Goal: Information Seeking & Learning: Learn about a topic

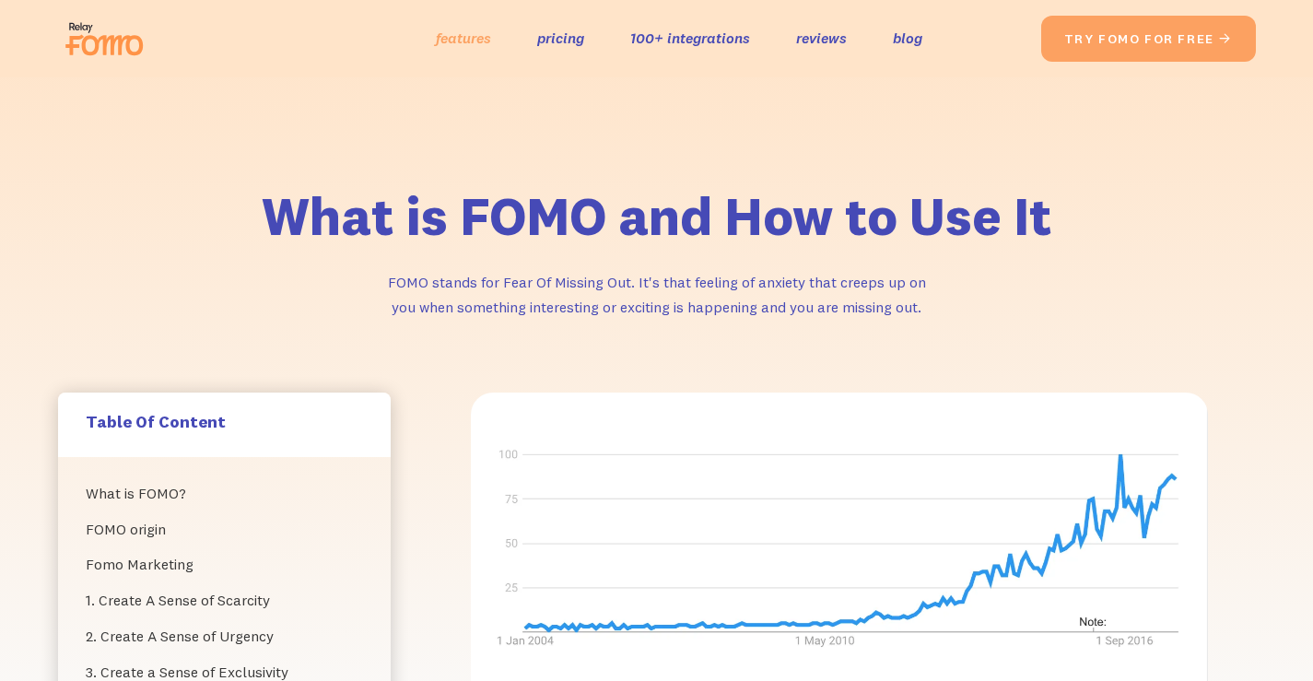
click at [468, 33] on link "features" at bounding box center [463, 38] width 55 height 27
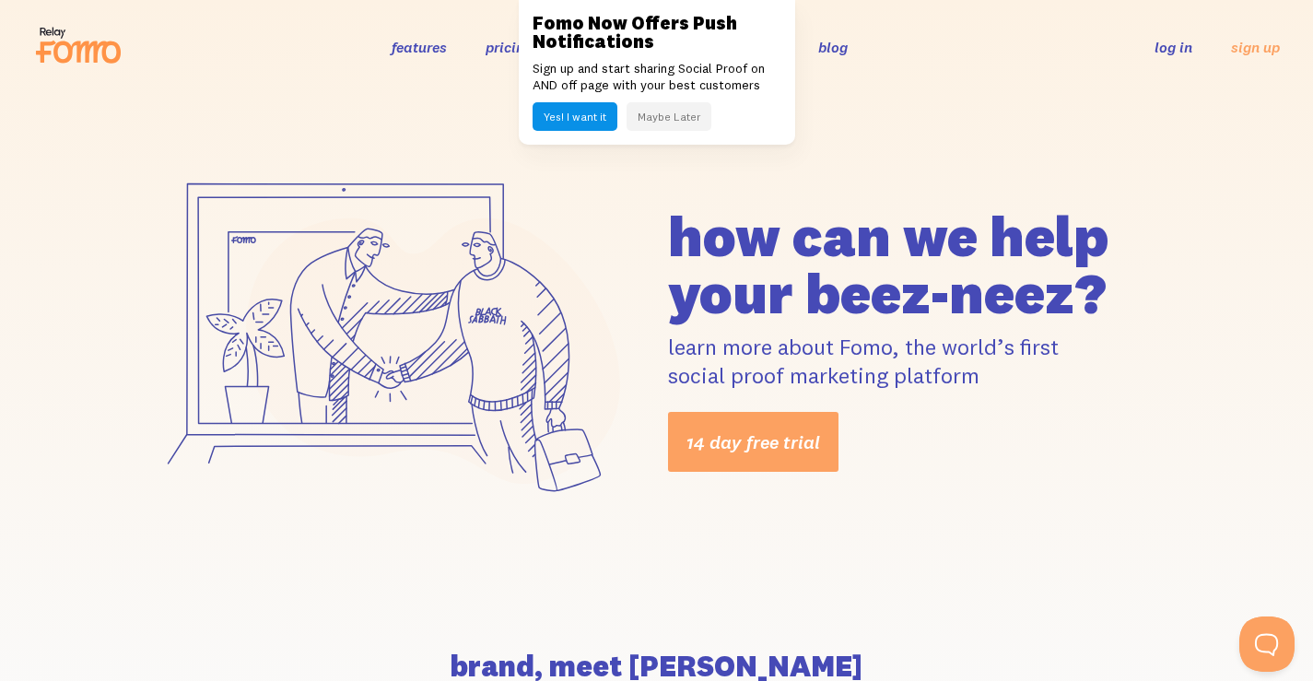
click at [571, 118] on button "Yes! I want it" at bounding box center [574, 116] width 85 height 29
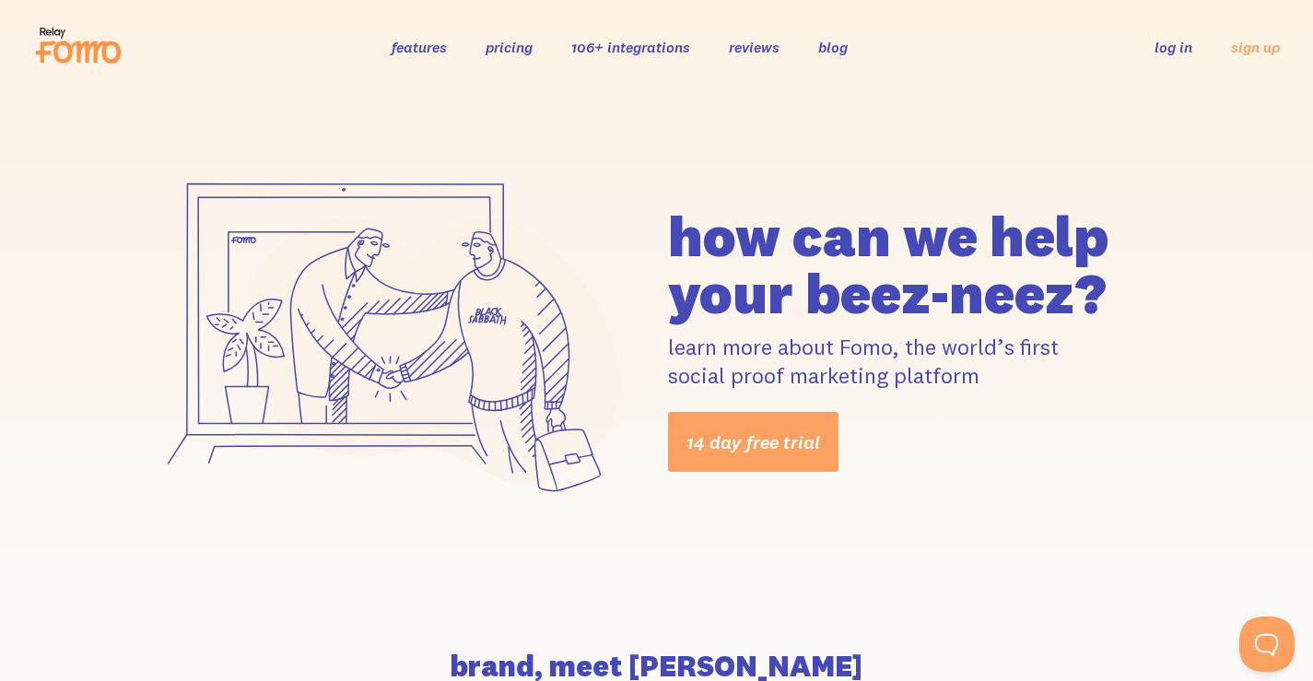
click at [612, 47] on link "106+ integrations" at bounding box center [630, 47] width 119 height 18
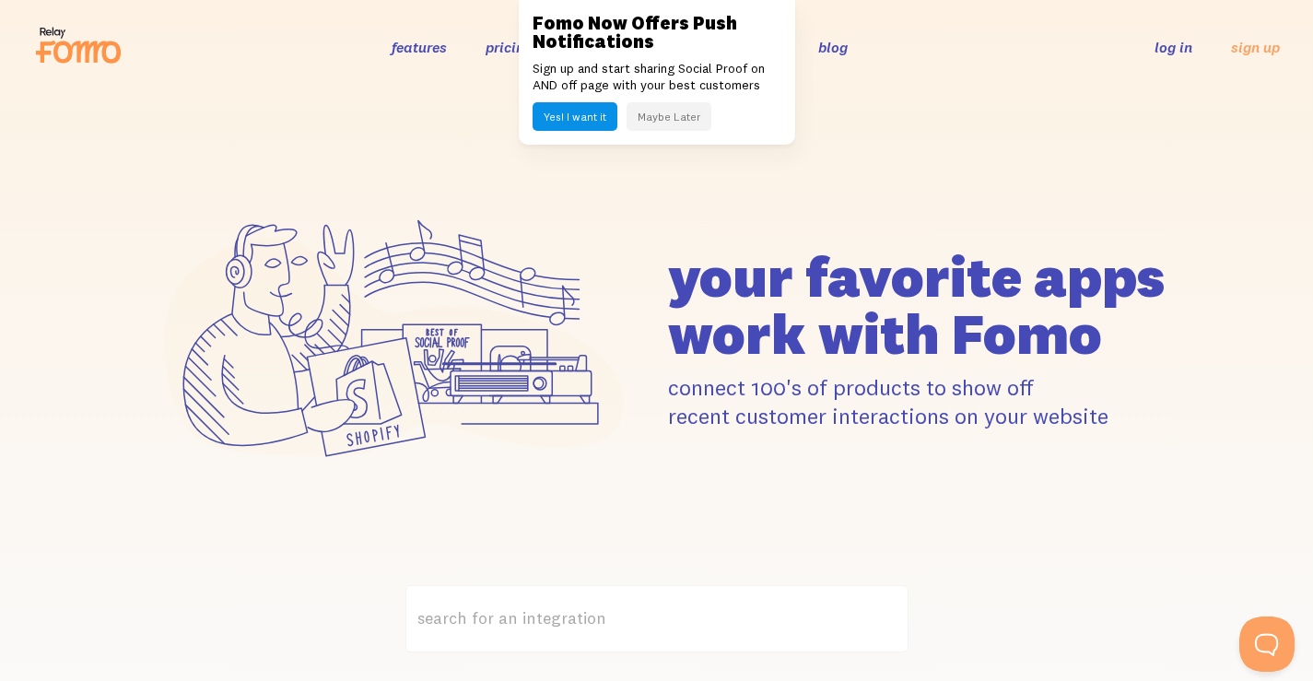
click at [680, 117] on button "Maybe Later" at bounding box center [668, 116] width 85 height 29
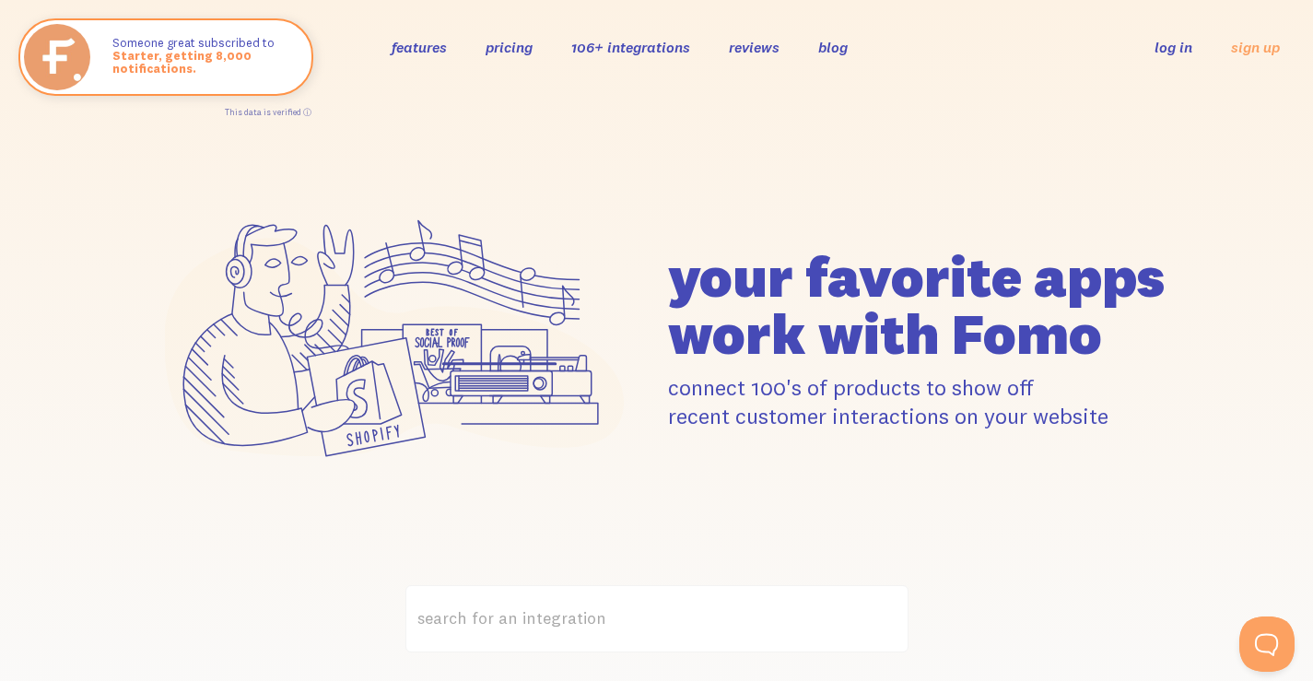
click at [1180, 49] on link "log in" at bounding box center [1173, 47] width 38 height 18
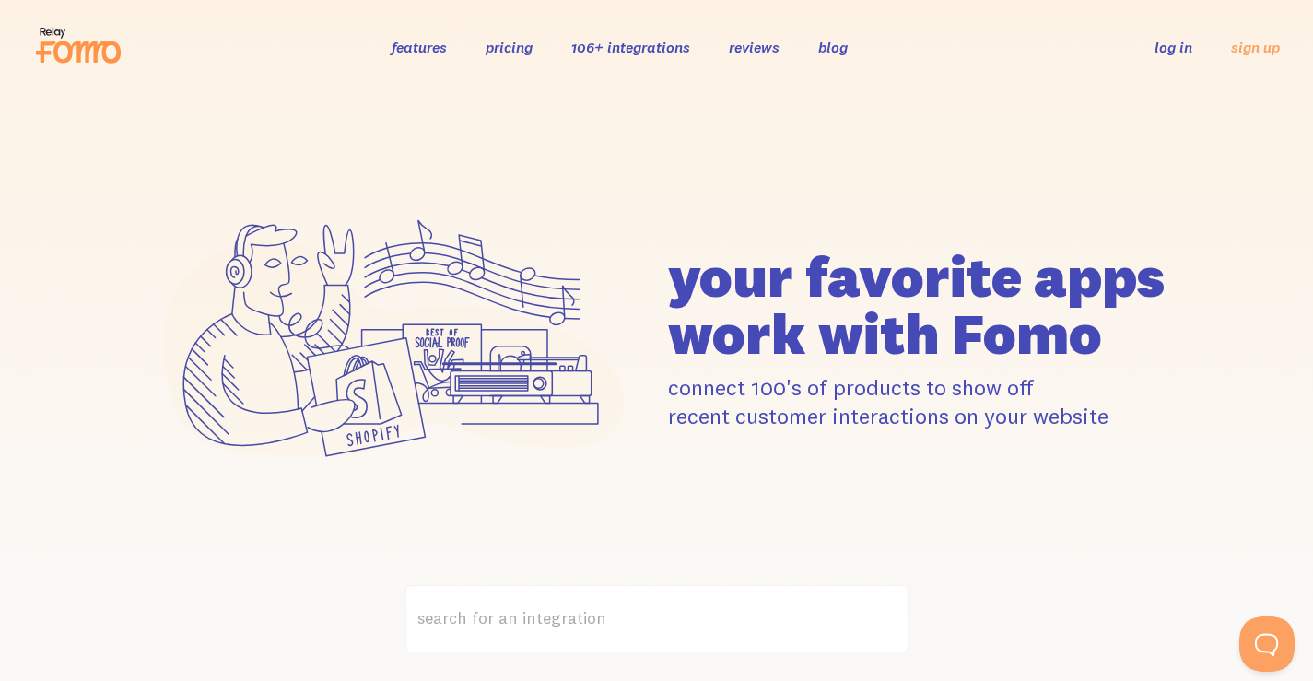
click at [416, 50] on link "features" at bounding box center [418, 47] width 55 height 18
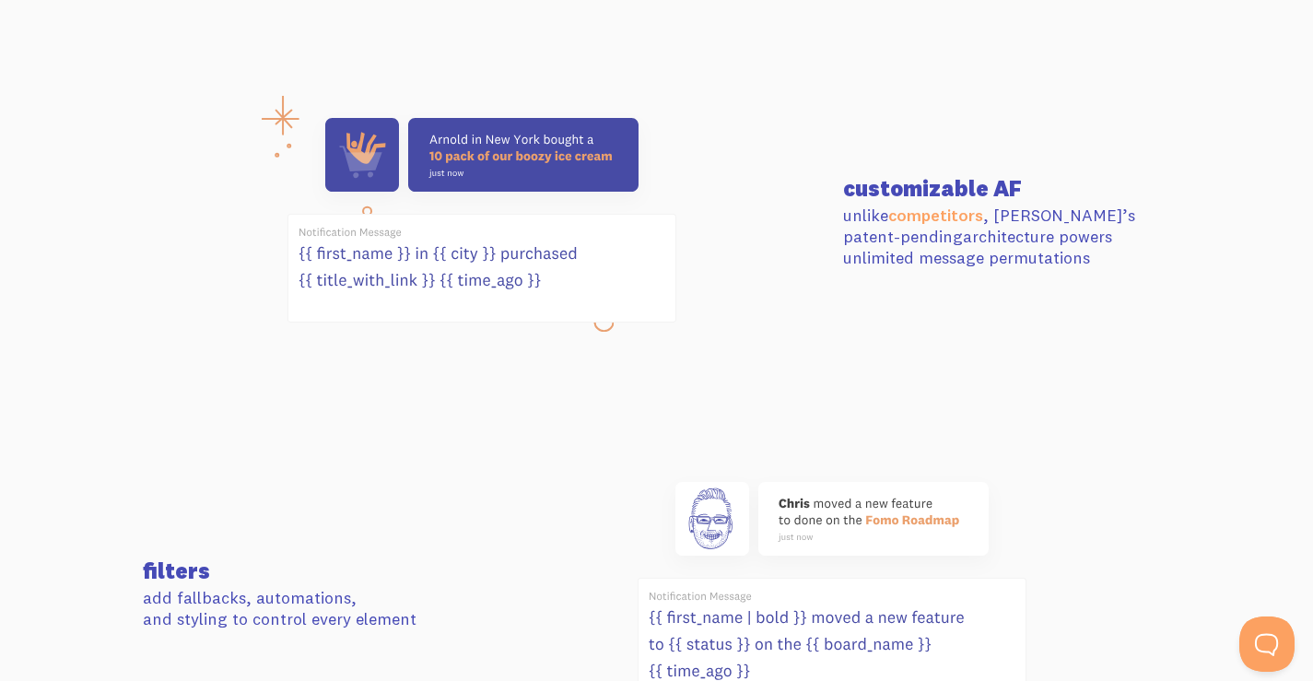
scroll to position [742, 0]
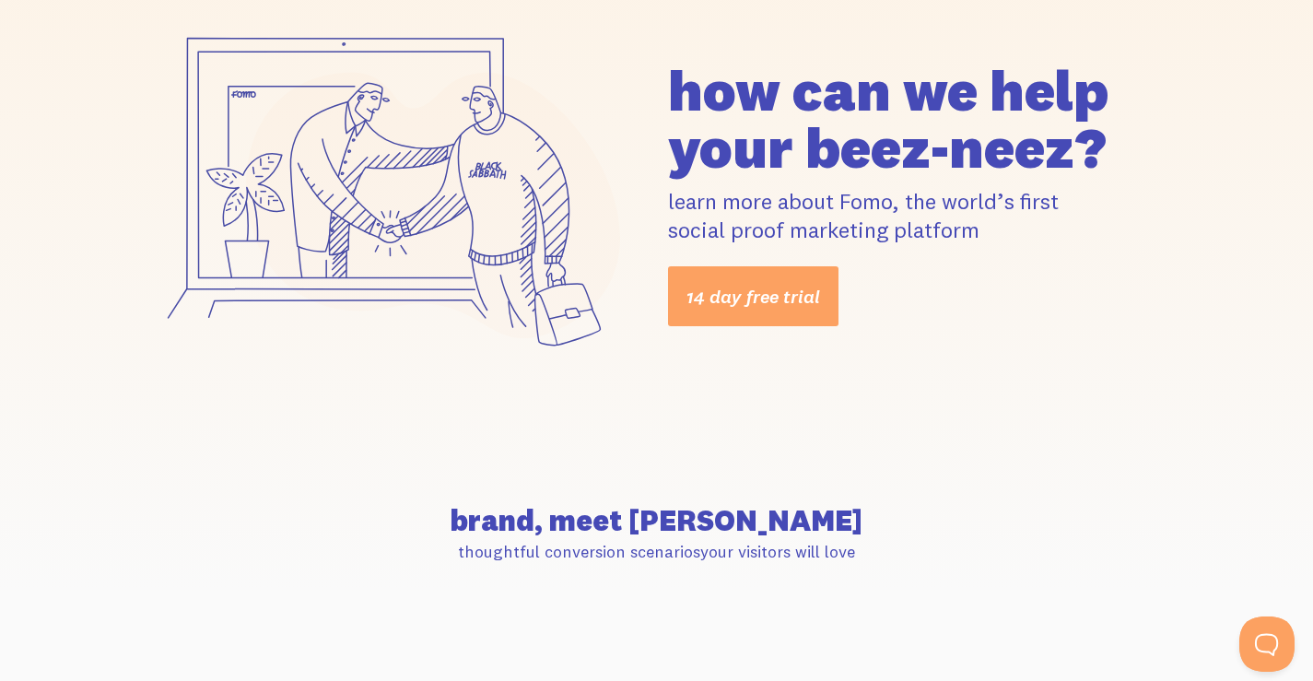
scroll to position [0, 0]
